Goal: Task Accomplishment & Management: Manage account settings

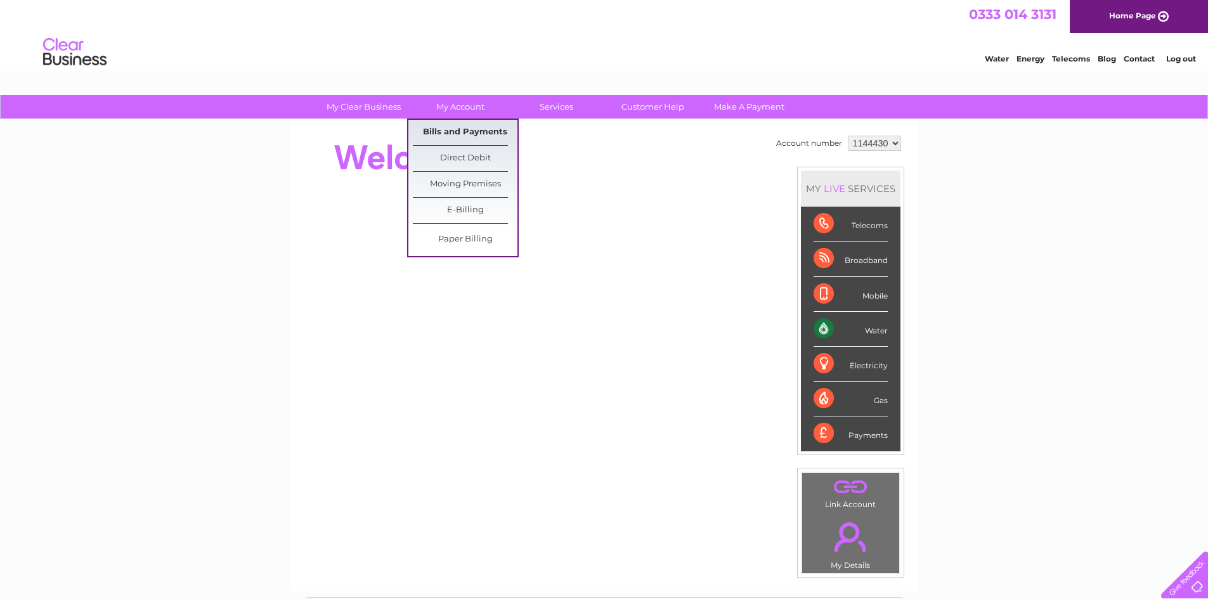
click at [473, 129] on link "Bills and Payments" at bounding box center [465, 132] width 105 height 25
click at [457, 131] on link "Bills and Payments" at bounding box center [465, 132] width 105 height 25
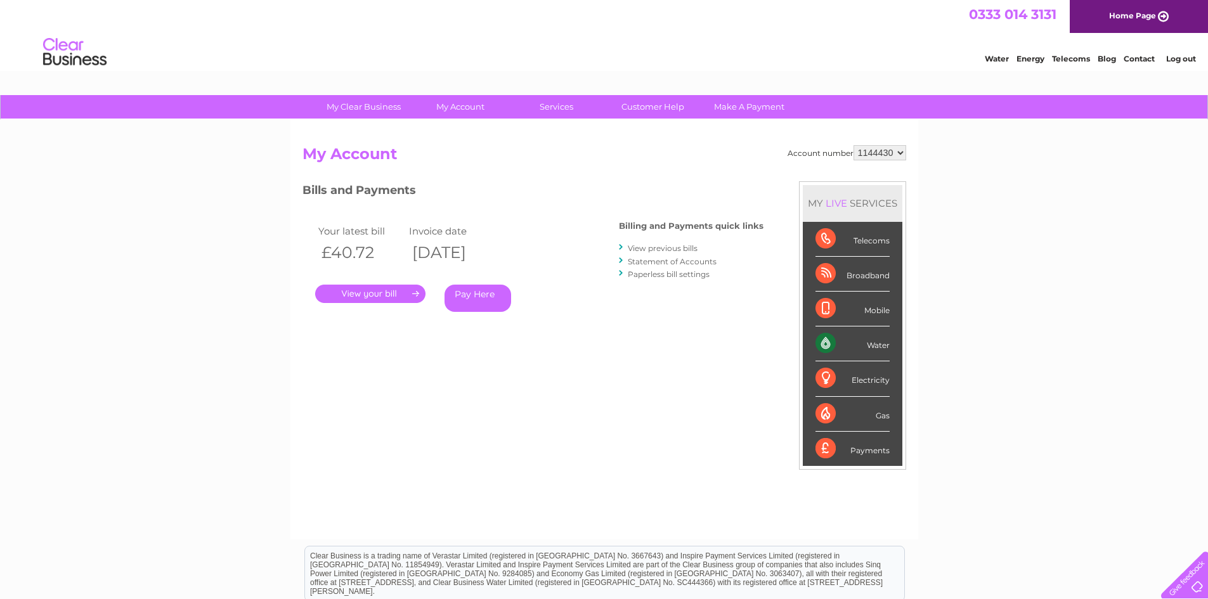
click at [674, 248] on link "View previous bills" at bounding box center [663, 249] width 70 height 10
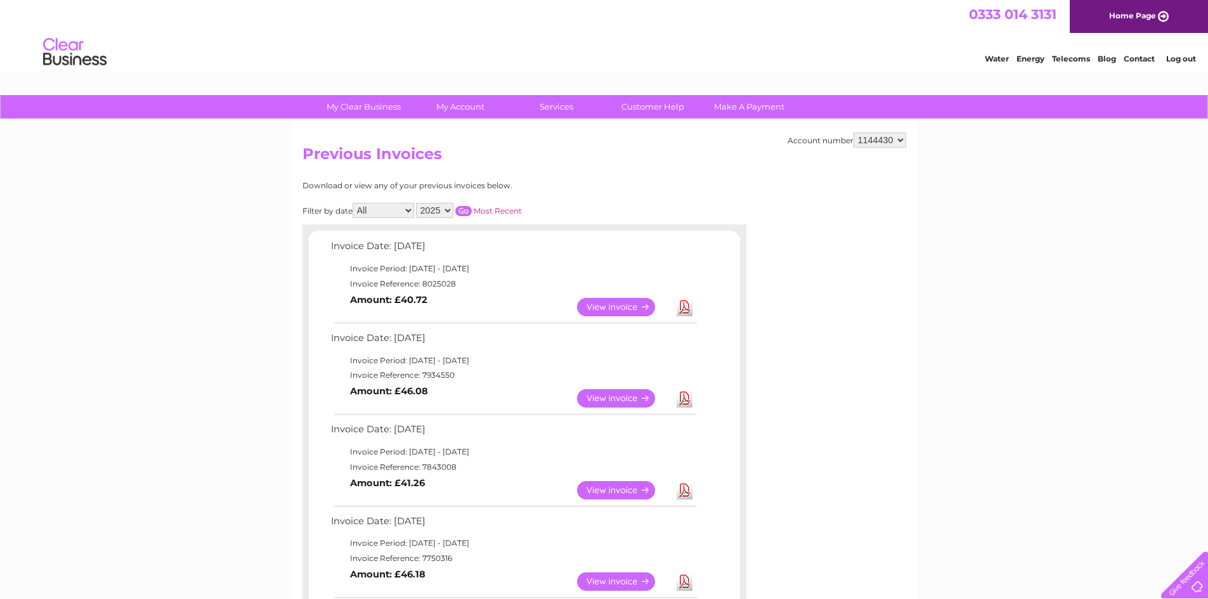
click at [624, 400] on link "View" at bounding box center [623, 398] width 93 height 18
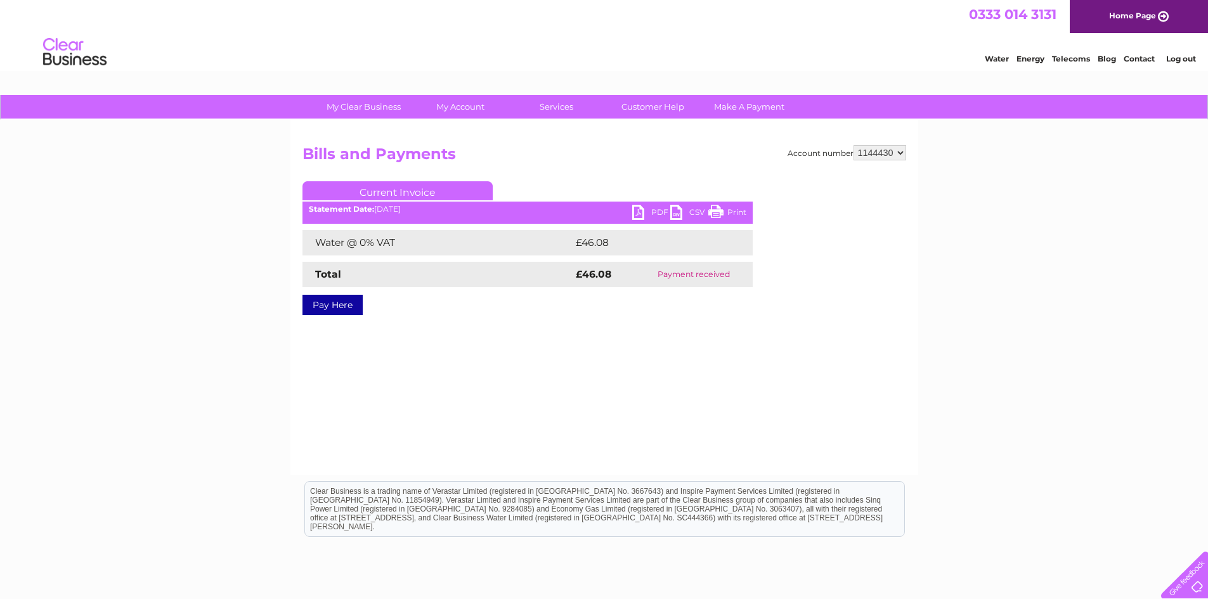
click at [650, 211] on link "PDF" at bounding box center [651, 214] width 38 height 18
